Goal: Book appointment/travel/reservation

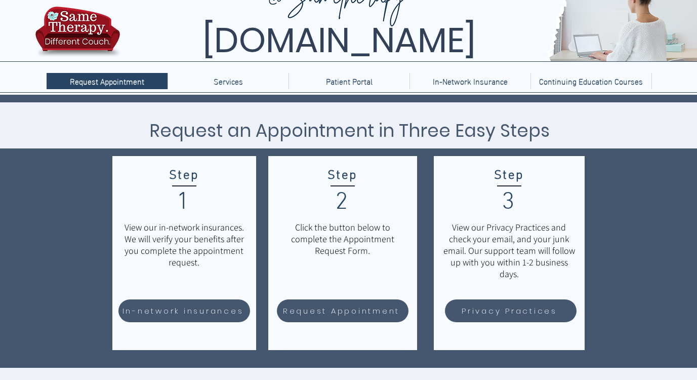
scroll to position [33, 0]
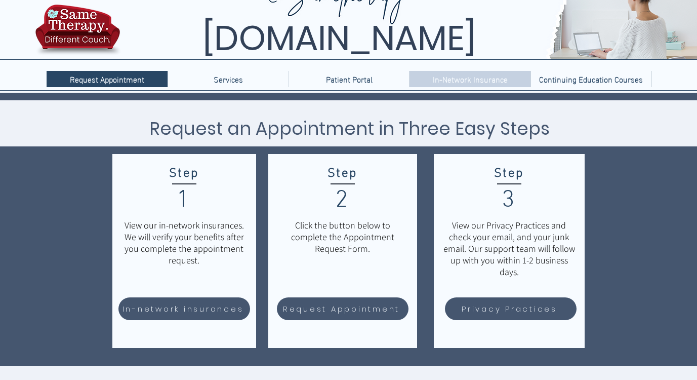
click at [462, 77] on p "In-Network Insurance" at bounding box center [470, 79] width 85 height 16
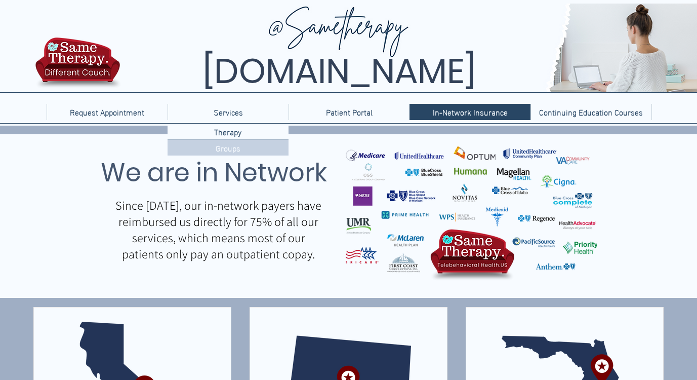
click at [230, 149] on p "Groups" at bounding box center [228, 148] width 33 height 16
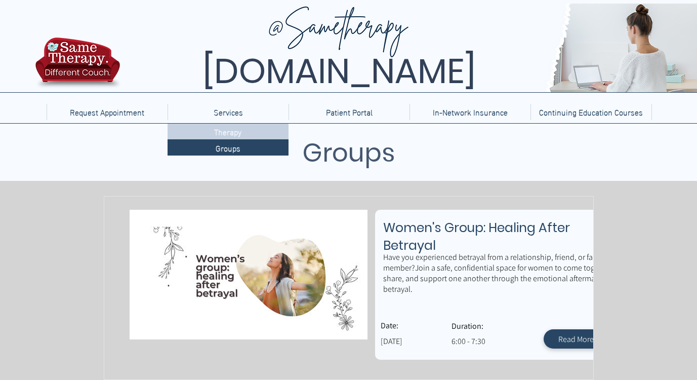
click at [221, 131] on p "Therapy" at bounding box center [227, 132] width 35 height 16
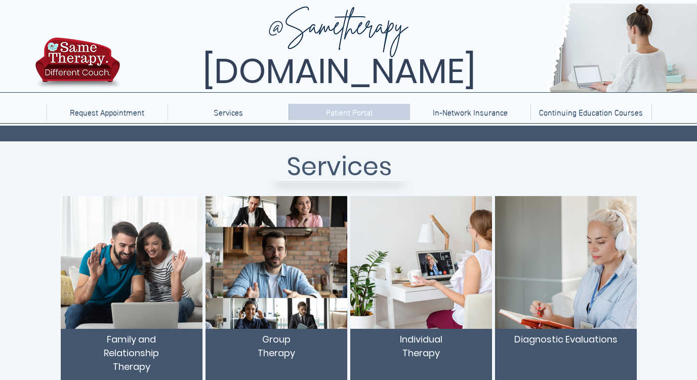
click at [340, 113] on p "Patient Portal" at bounding box center [349, 112] width 57 height 16
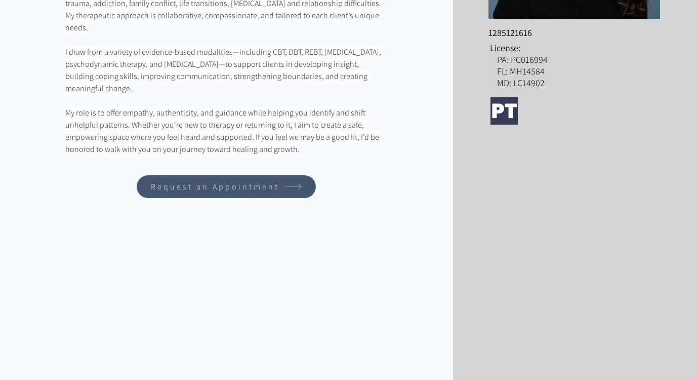
scroll to position [332, 0]
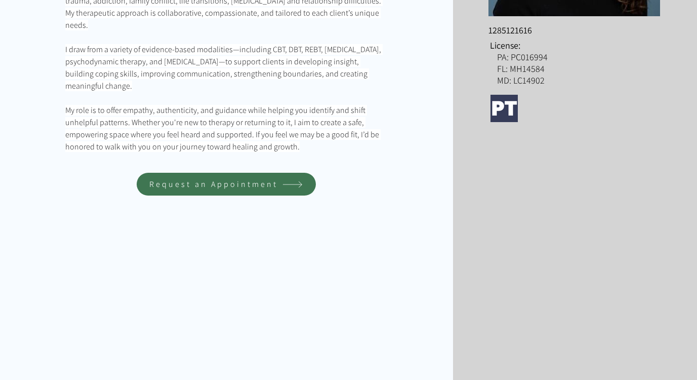
click at [269, 179] on span "Request an Appointment" at bounding box center [213, 184] width 129 height 11
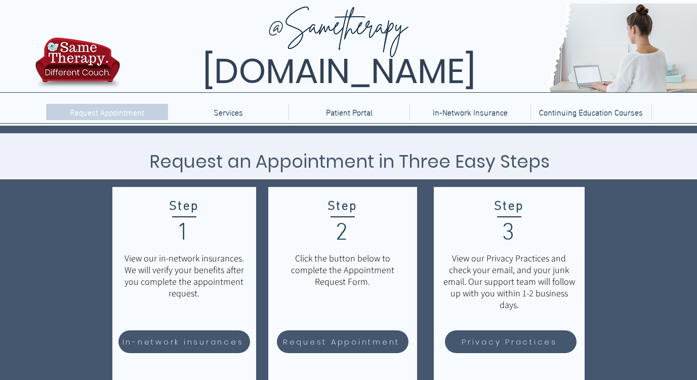
click at [145, 110] on p "Request Appointment" at bounding box center [107, 112] width 85 height 16
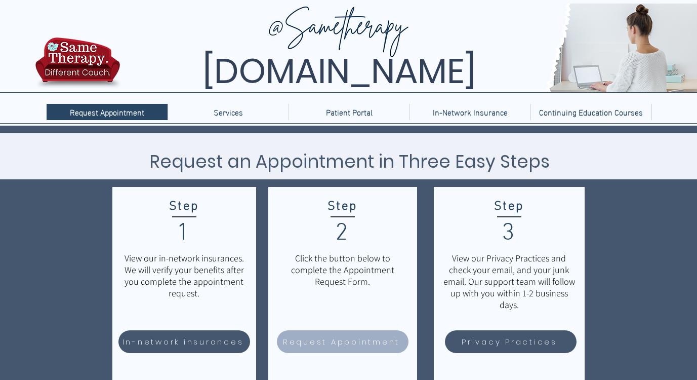
click at [312, 338] on span "Request Appointment" at bounding box center [341, 342] width 117 height 12
